Goal: Transaction & Acquisition: Download file/media

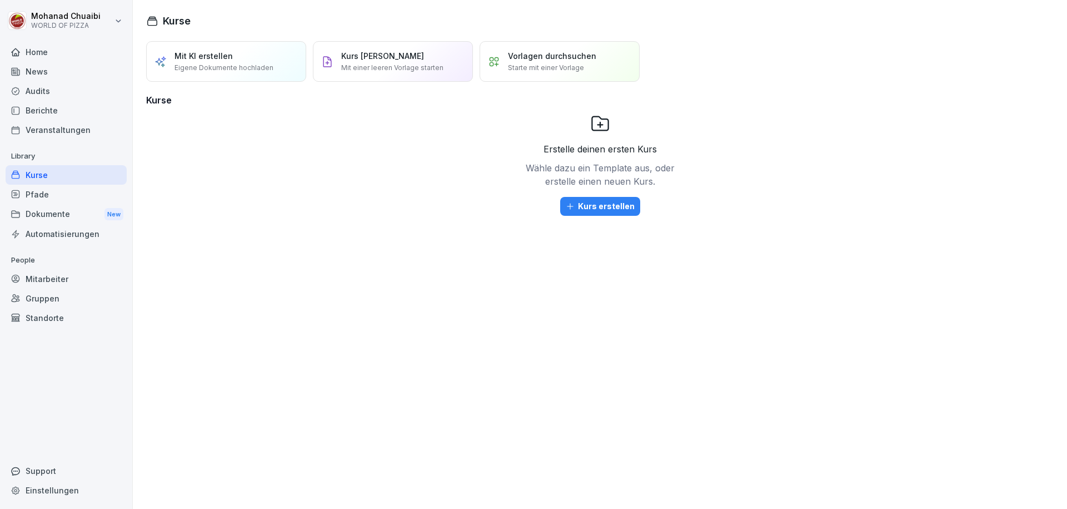
click at [61, 212] on div "Dokumente New" at bounding box center [66, 214] width 121 height 21
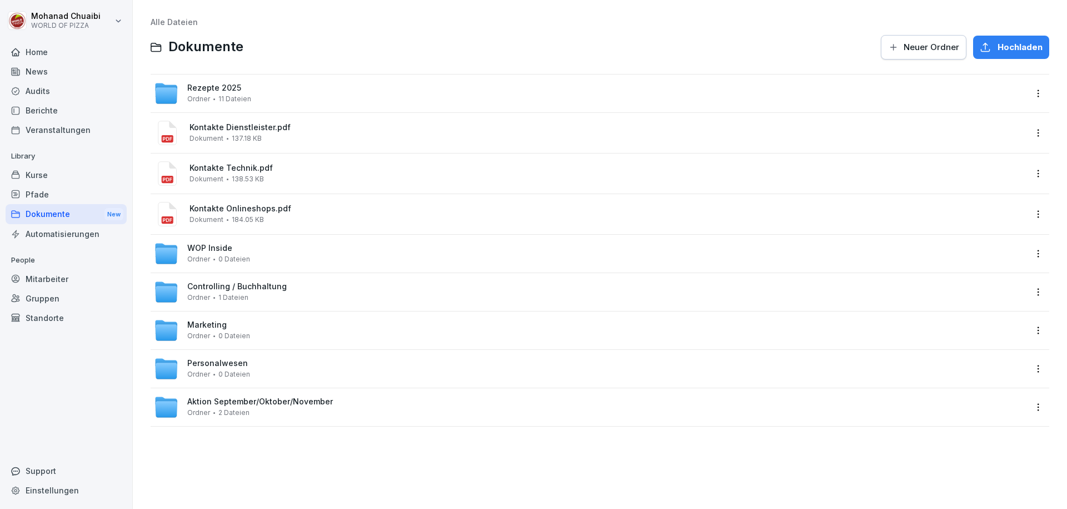
click at [216, 92] on span "Rezepte 2025" at bounding box center [214, 87] width 54 height 9
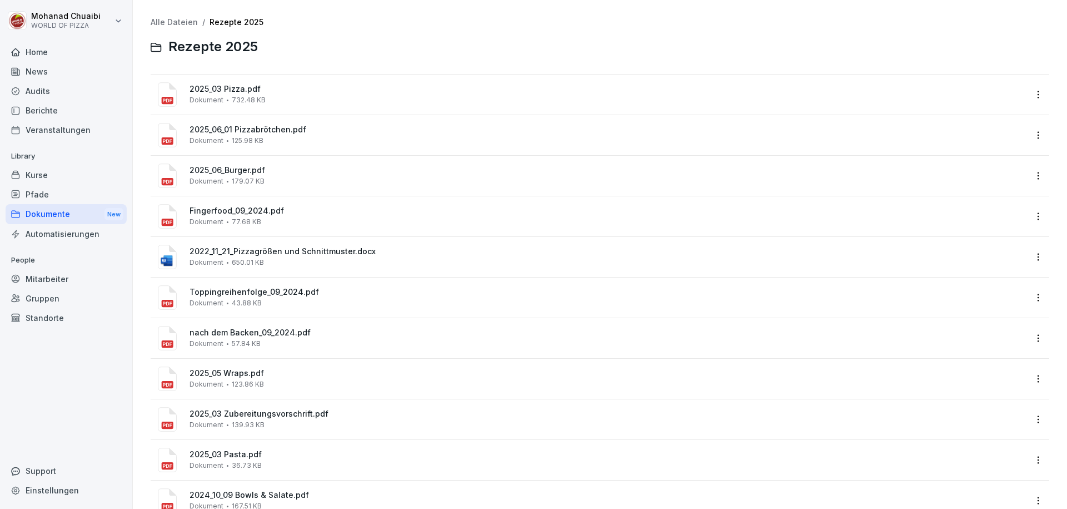
click at [191, 24] on link "Alle Dateien" at bounding box center [174, 21] width 47 height 9
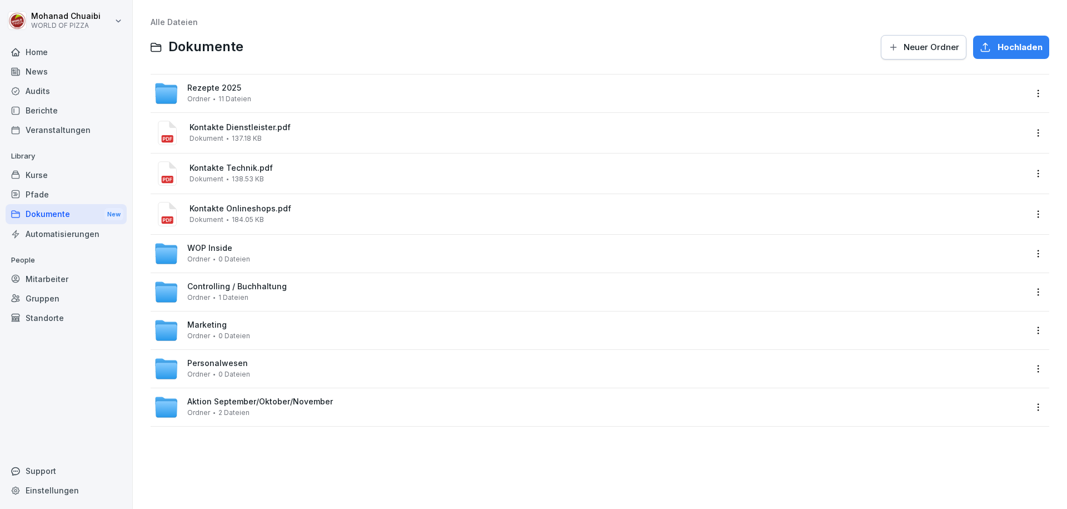
click at [252, 330] on div "Marketing Ordner 0 Dateien" at bounding box center [590, 330] width 872 height 24
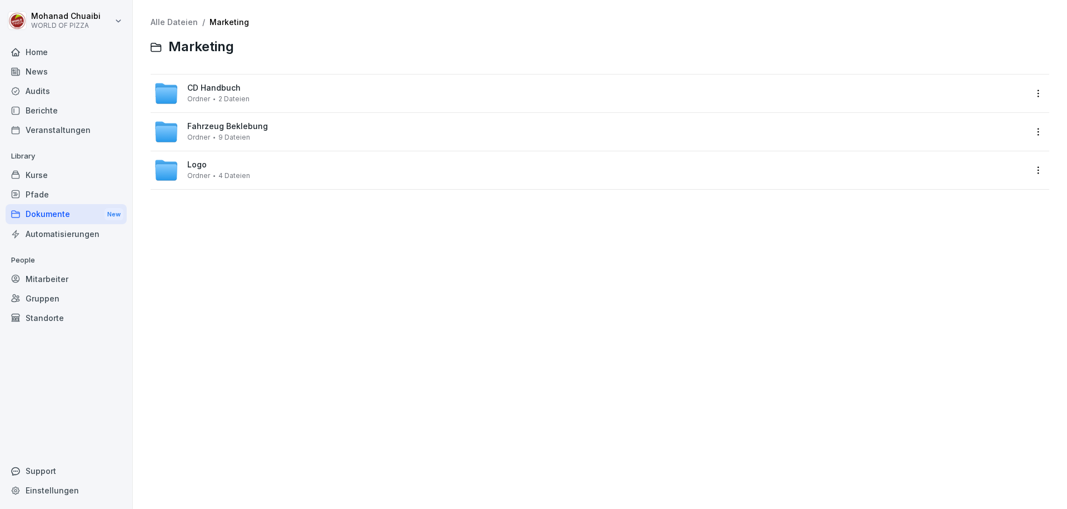
click at [178, 23] on link "Alle Dateien" at bounding box center [174, 21] width 47 height 9
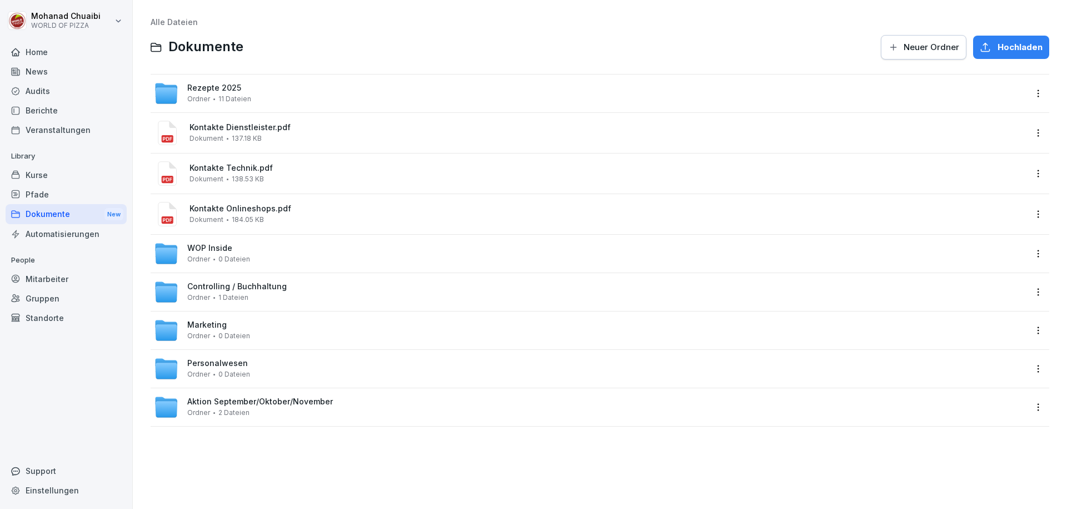
click at [251, 414] on div "Aktion September/Oktober/November Ordner 2 Dateien" at bounding box center [260, 406] width 146 height 19
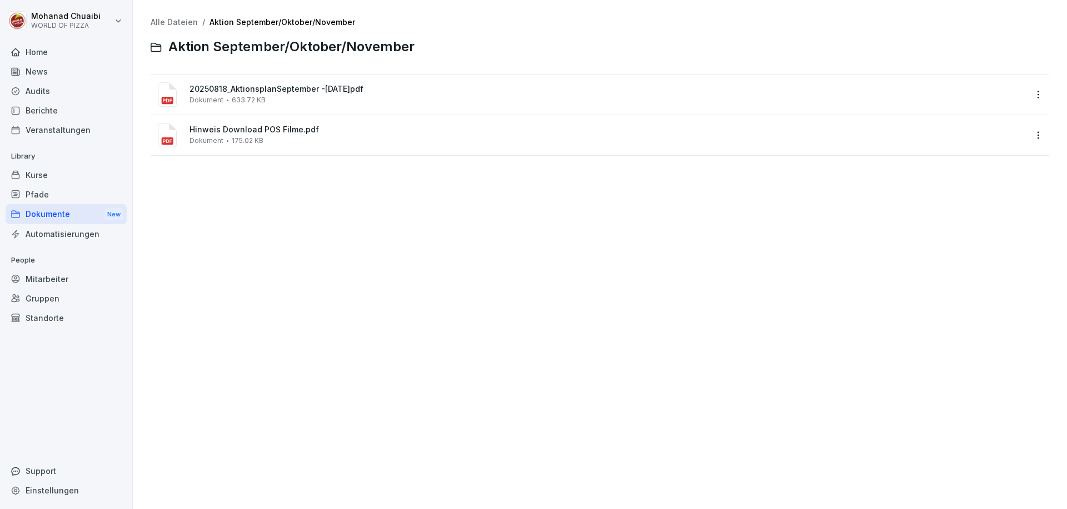
click at [292, 96] on div "20250818_AktionsplanSeptember -[DATE]pdf Dokument 633.72 KB" at bounding box center [608, 94] width 837 height 19
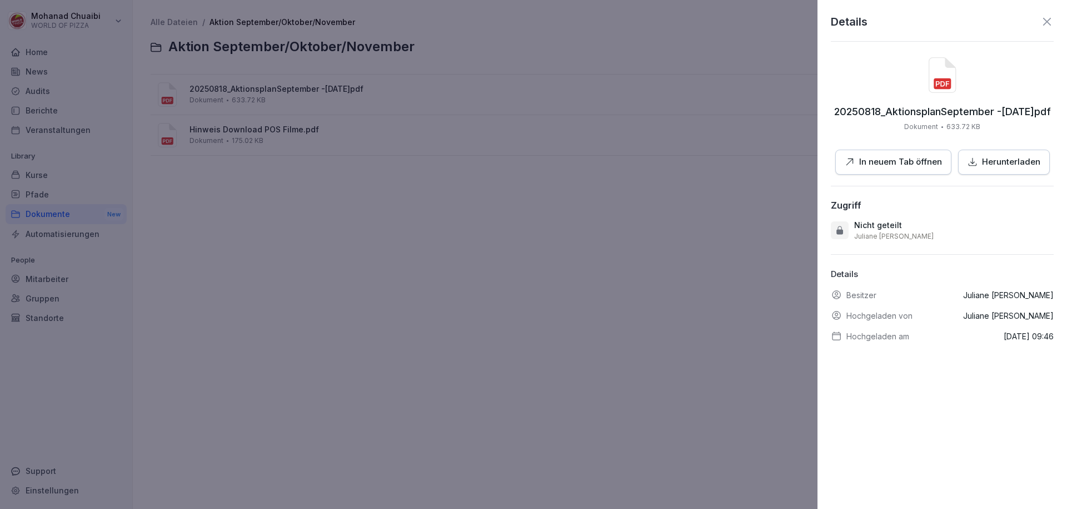
click at [925, 160] on p "In neuem Tab öffnen" at bounding box center [901, 162] width 83 height 13
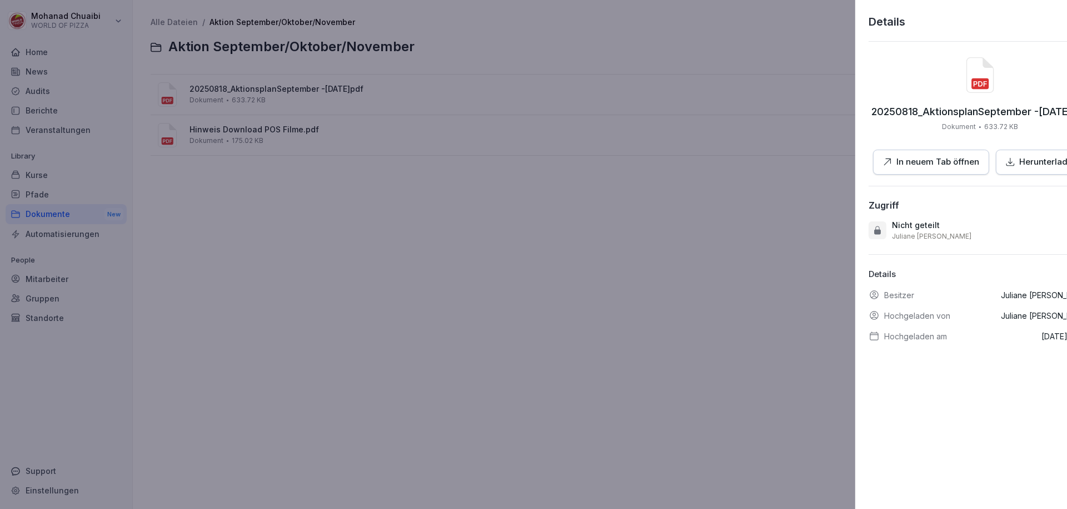
click at [480, 297] on div at bounding box center [533, 254] width 1067 height 509
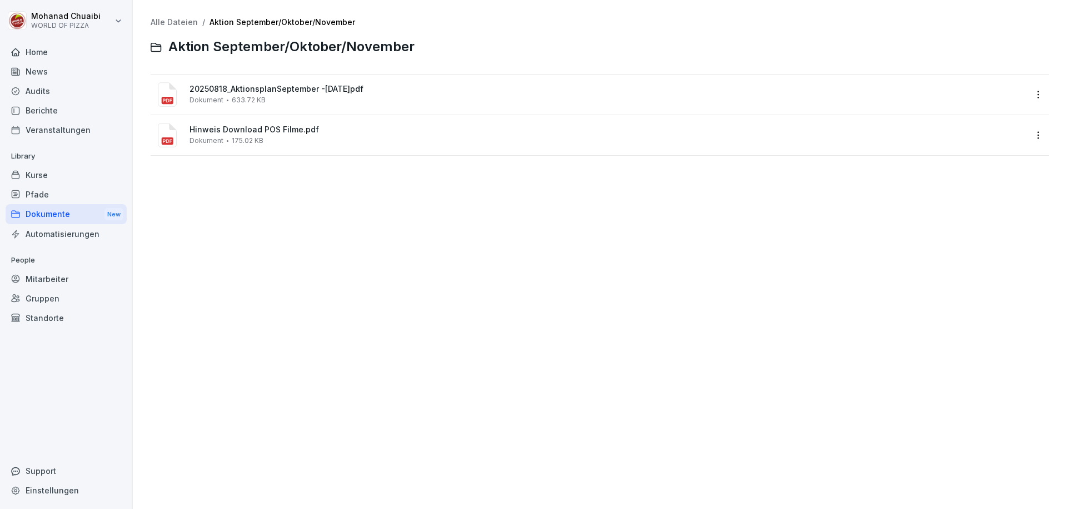
click at [65, 212] on div "Dokumente New" at bounding box center [66, 214] width 121 height 21
